Goal: Navigation & Orientation: Understand site structure

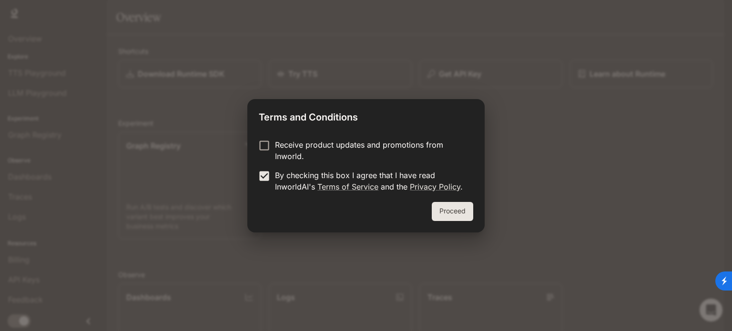
click at [453, 203] on button "Proceed" at bounding box center [452, 211] width 41 height 19
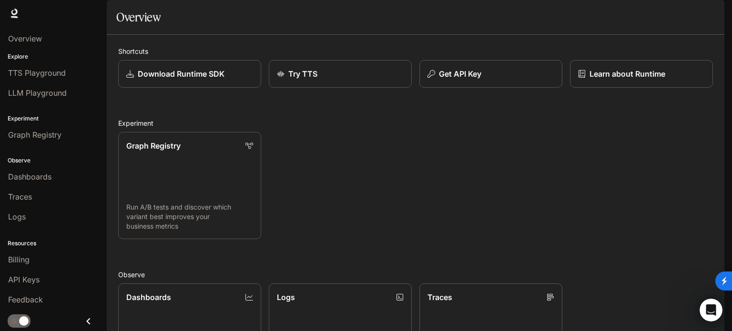
scroll to position [253, 0]
click at [25, 256] on span "Billing" at bounding box center [18, 259] width 21 height 11
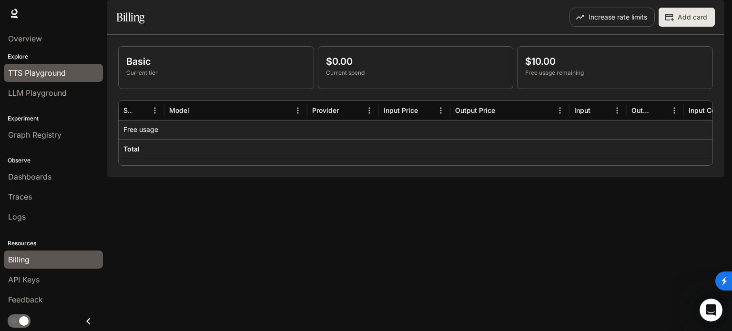
click at [28, 74] on span "TTS Playground" at bounding box center [37, 72] width 58 height 11
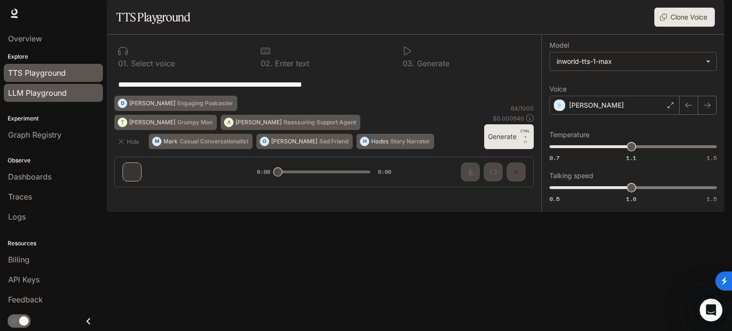
click at [41, 96] on span "LLM Playground" at bounding box center [37, 92] width 59 height 11
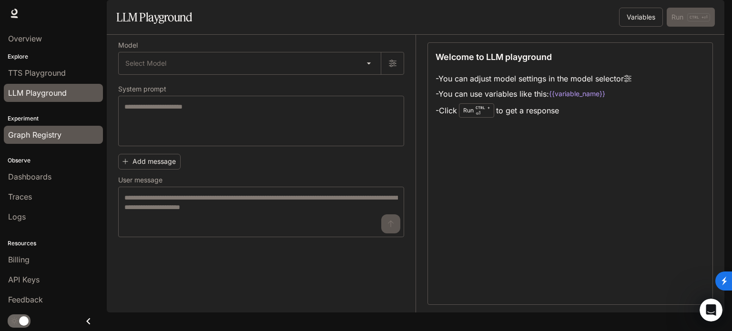
click at [37, 131] on span "Graph Registry" at bounding box center [34, 134] width 53 height 11
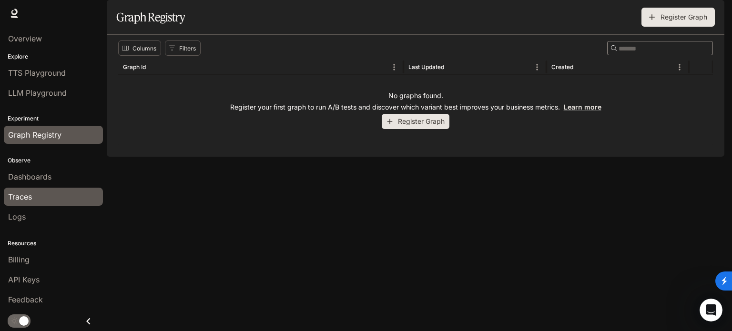
click at [47, 197] on div "Traces" at bounding box center [53, 196] width 91 height 11
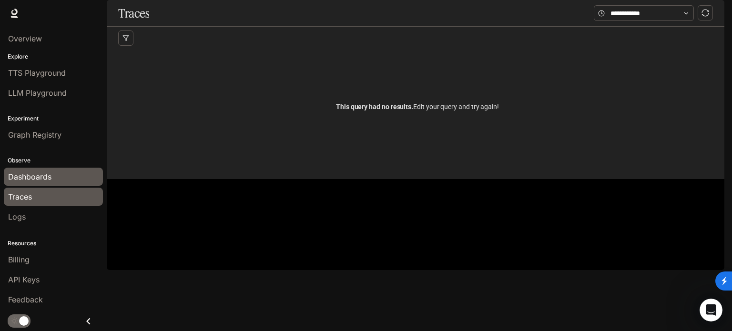
click at [31, 174] on span "Dashboards" at bounding box center [29, 176] width 43 height 11
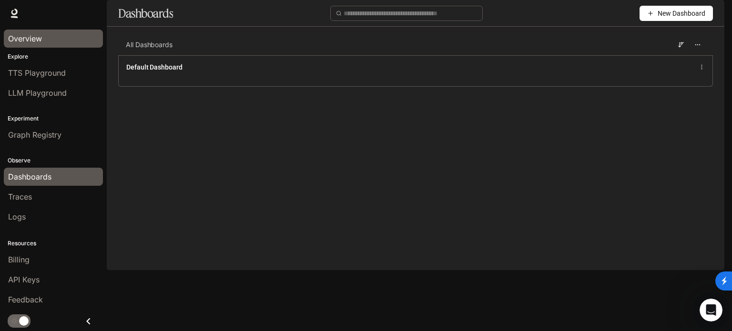
click at [23, 38] on span "Overview" at bounding box center [25, 38] width 34 height 11
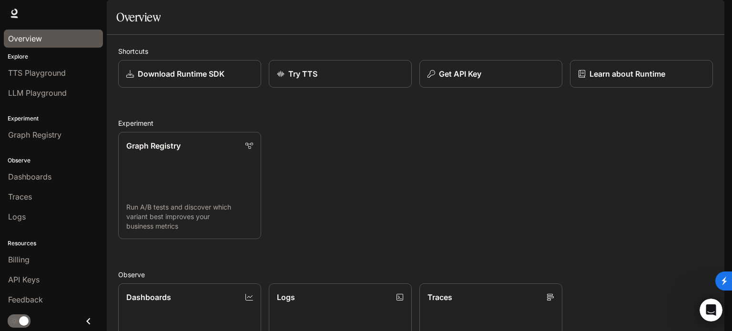
scroll to position [253, 0]
